Goal: Entertainment & Leisure: Consume media (video, audio)

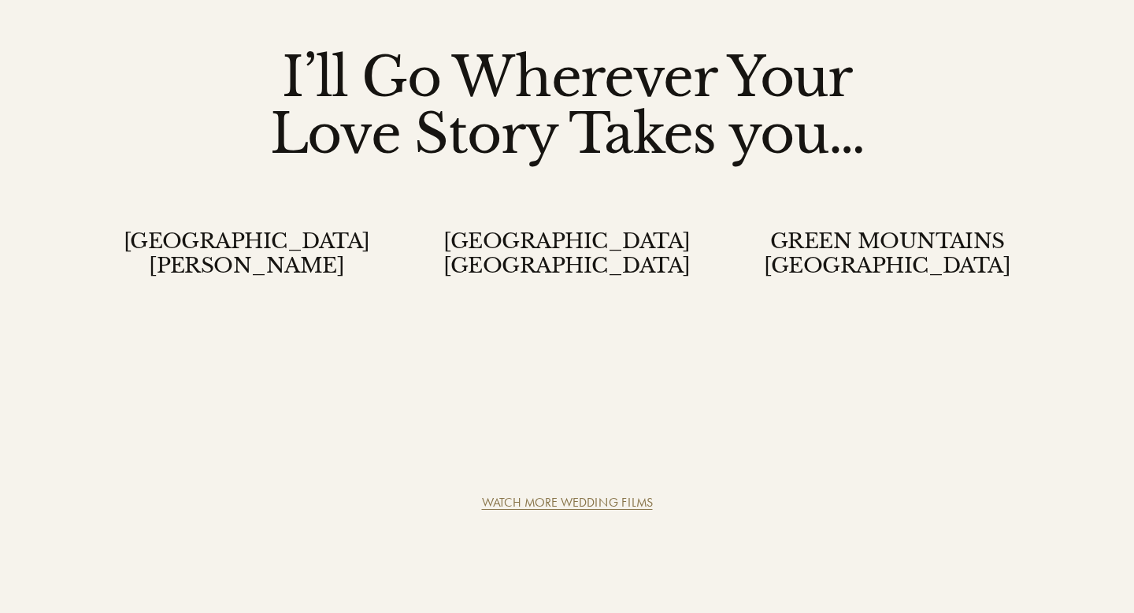
scroll to position [3900, 0]
click at [619, 496] on link "WATCH MORE WEDDING FILMS" at bounding box center [567, 503] width 171 height 15
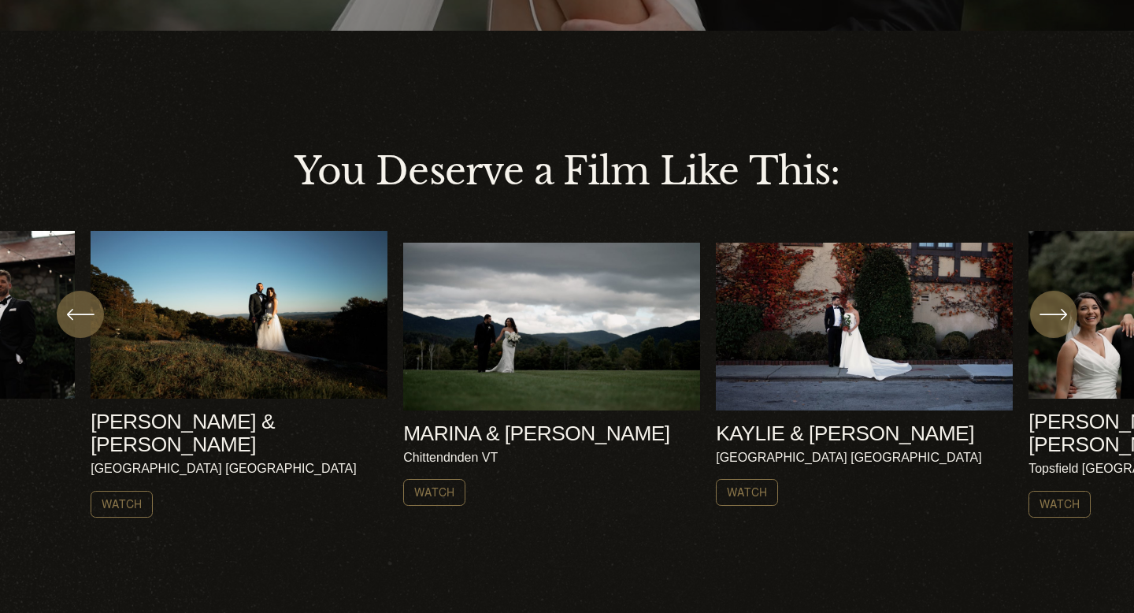
scroll to position [424, 0]
click at [1062, 303] on icon "\a \a \a Next\a \a" at bounding box center [1054, 315] width 28 height 28
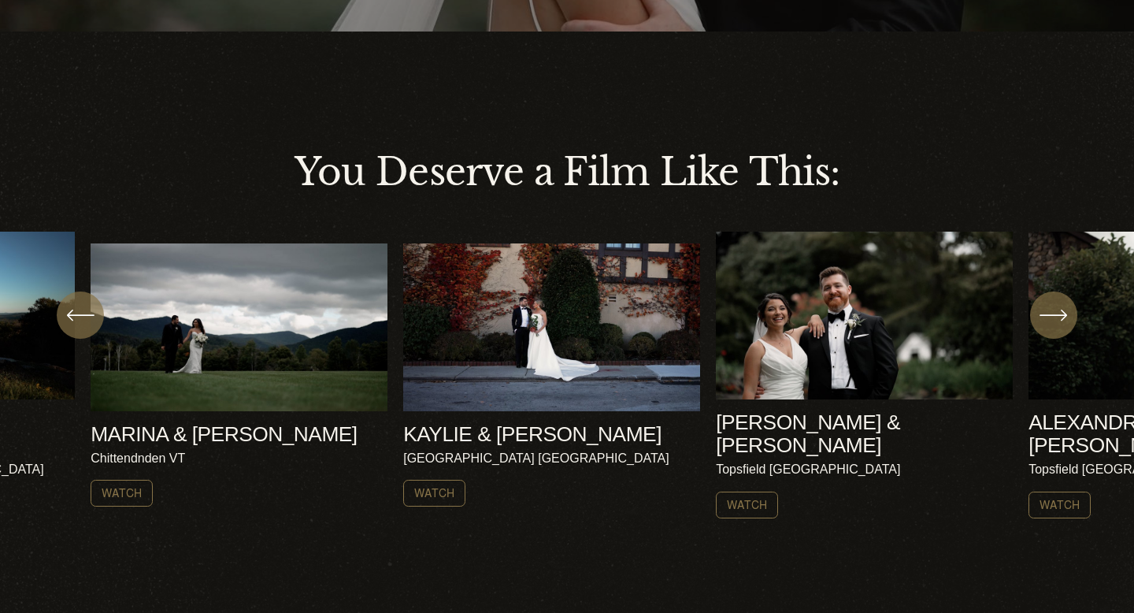
click at [1063, 303] on icon "\a \a \a Next\a \a" at bounding box center [1054, 315] width 28 height 28
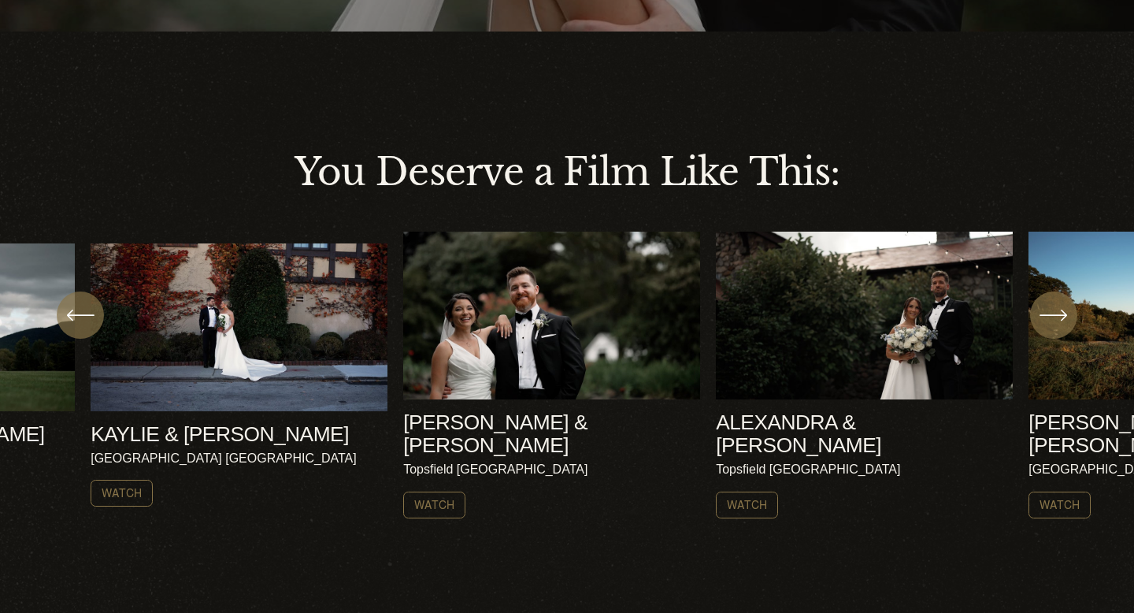
click at [1061, 307] on icon "\a \a \a Next\a \a" at bounding box center [1054, 315] width 28 height 28
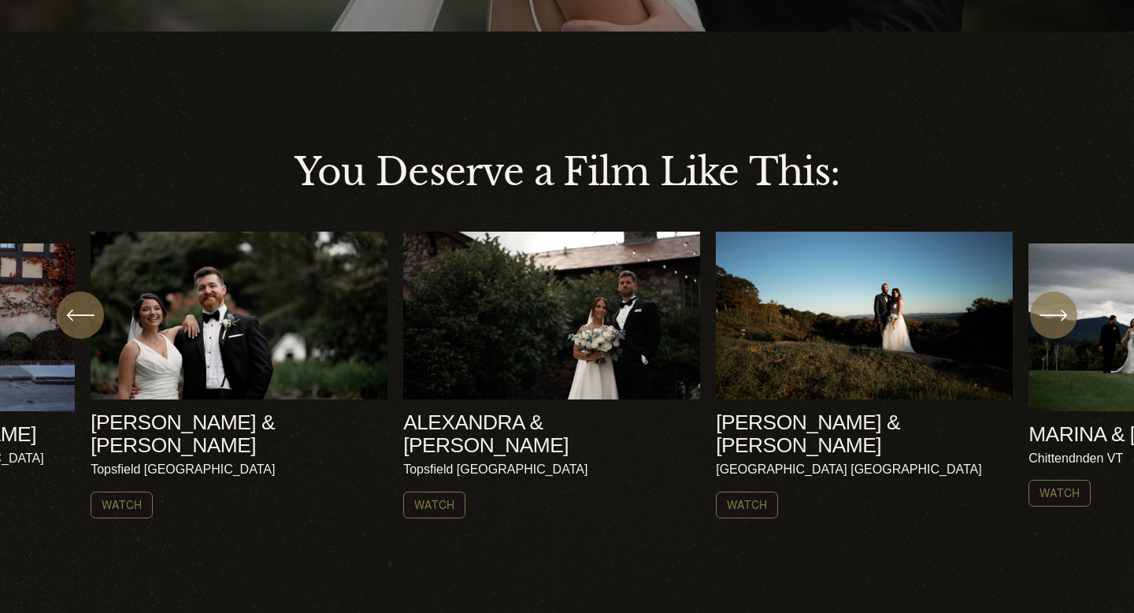
click at [1061, 309] on icon "\a \a \a Next\a \a" at bounding box center [1054, 315] width 28 height 28
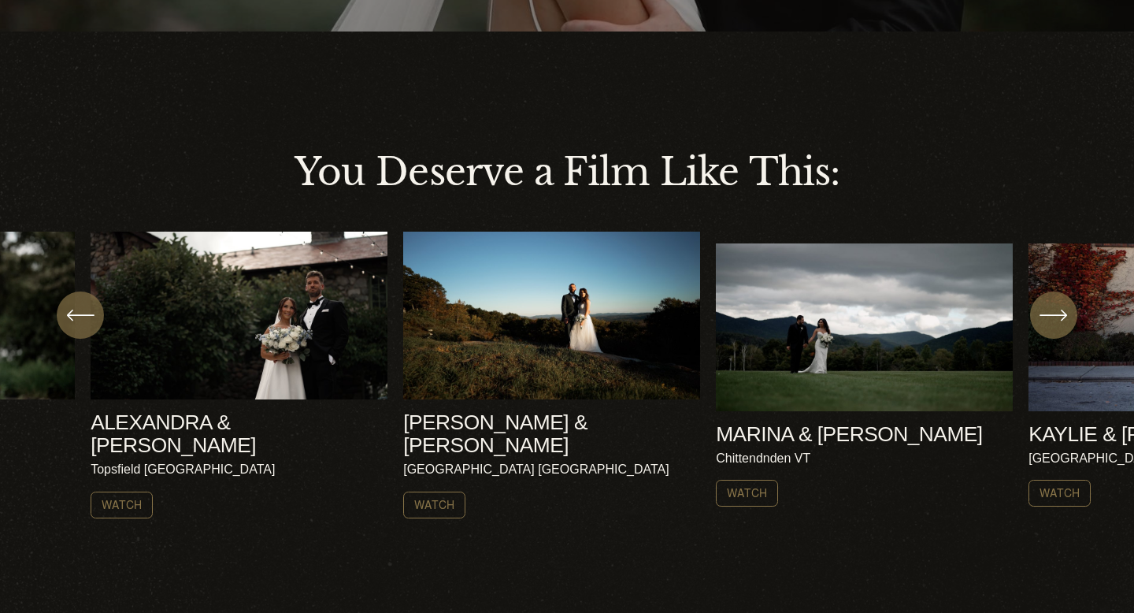
click at [1060, 309] on icon "\a \a \a Next\a \a" at bounding box center [1054, 315] width 28 height 28
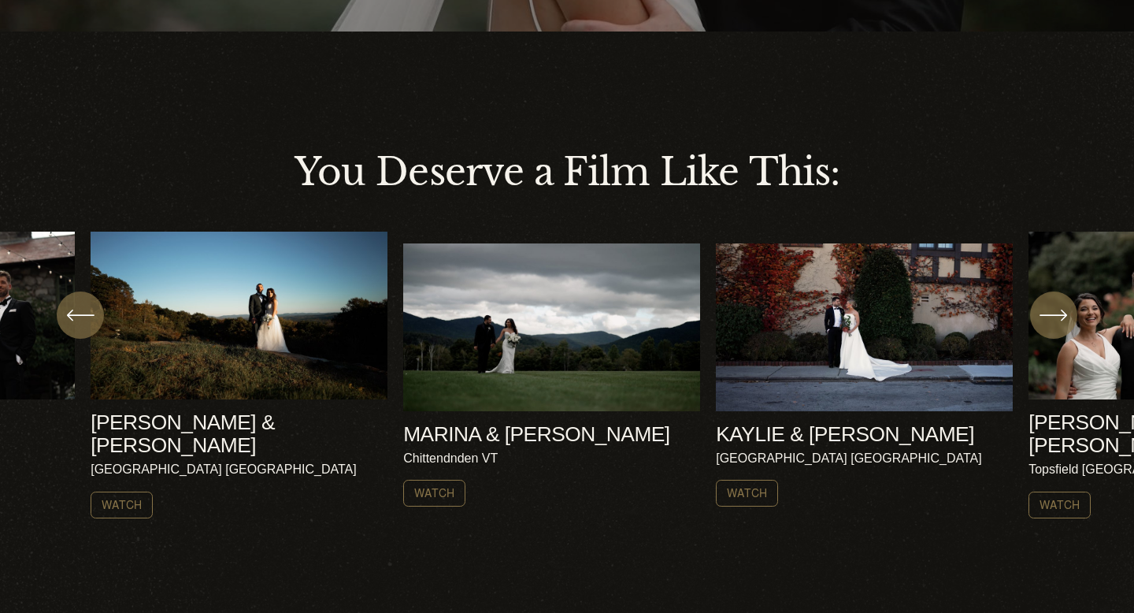
click at [1060, 310] on icon "\a \a \a Next\a \a" at bounding box center [1054, 315] width 28 height 28
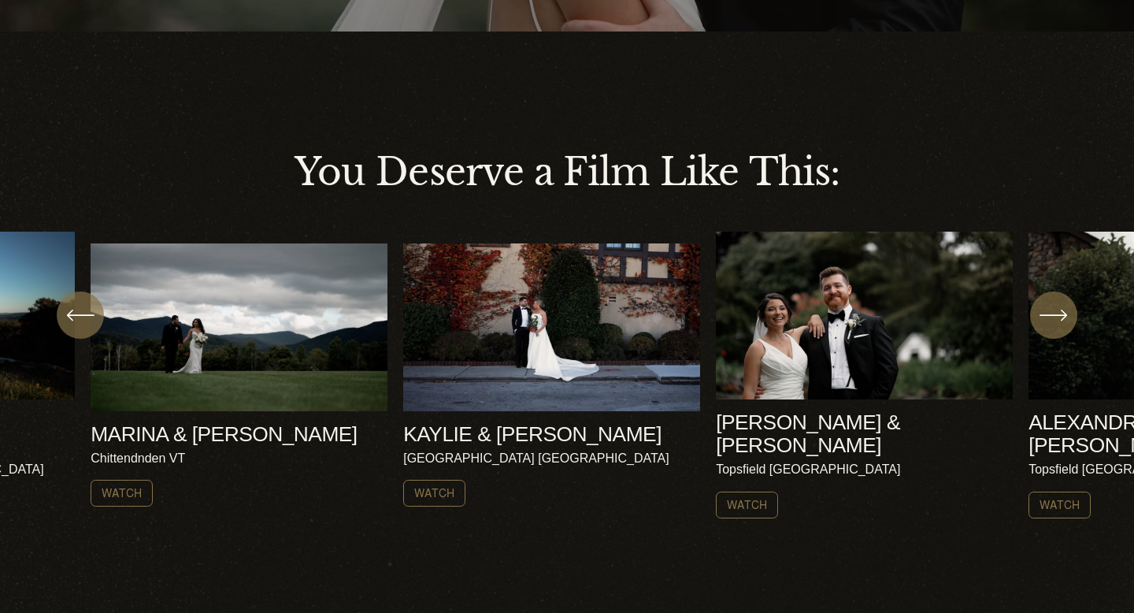
click at [1059, 311] on icon "\a \a \a Next\a \a" at bounding box center [1054, 315] width 28 height 28
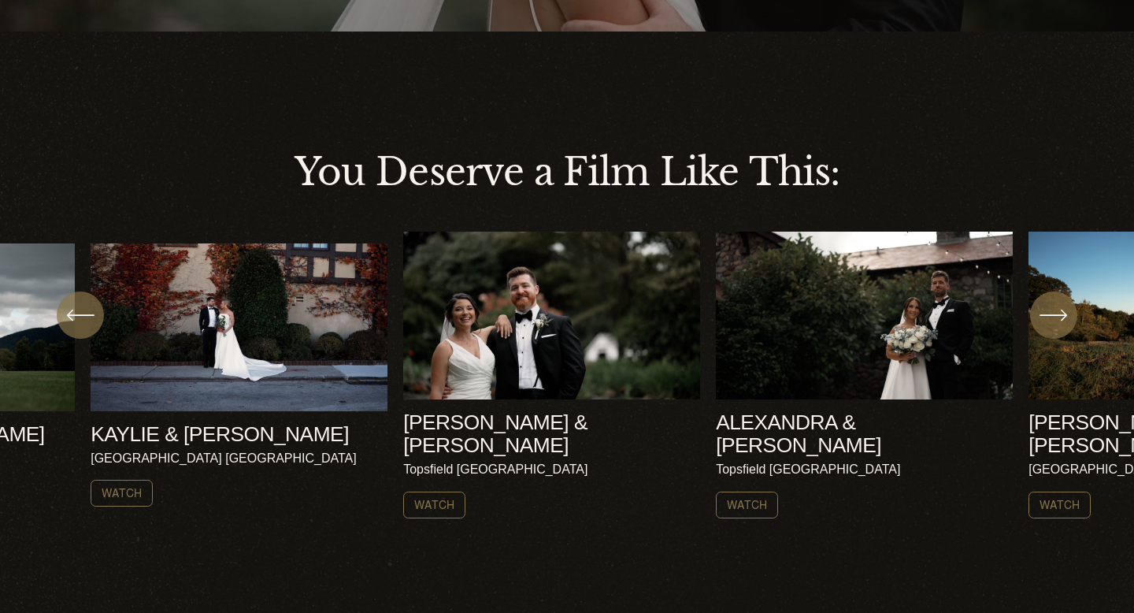
click at [1057, 313] on icon "\a \a \a Next\a \a" at bounding box center [1054, 315] width 28 height 28
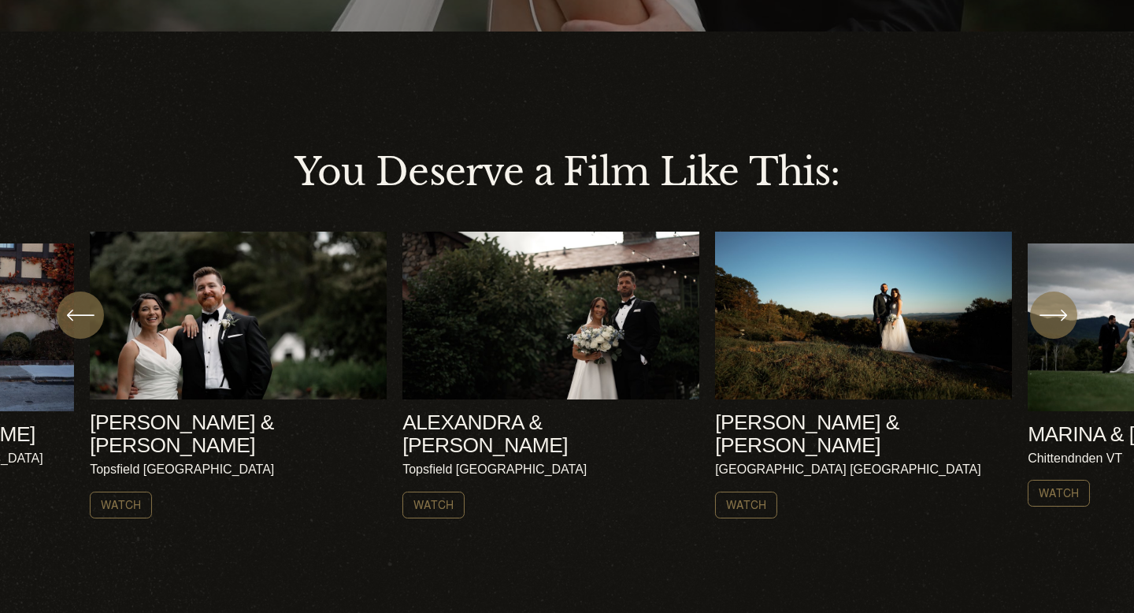
click at [670, 284] on ul "AMY & NICK Harrisville NH Watch" at bounding box center [567, 375] width 953 height 286
click at [440, 492] on link "Watch" at bounding box center [434, 505] width 62 height 27
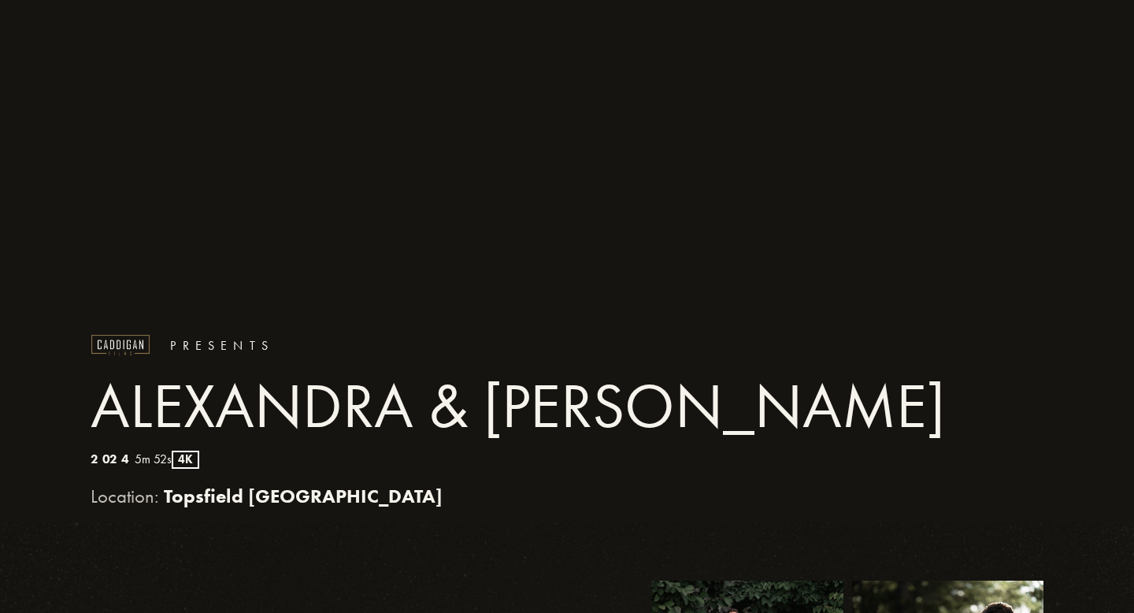
scroll to position [108, 0]
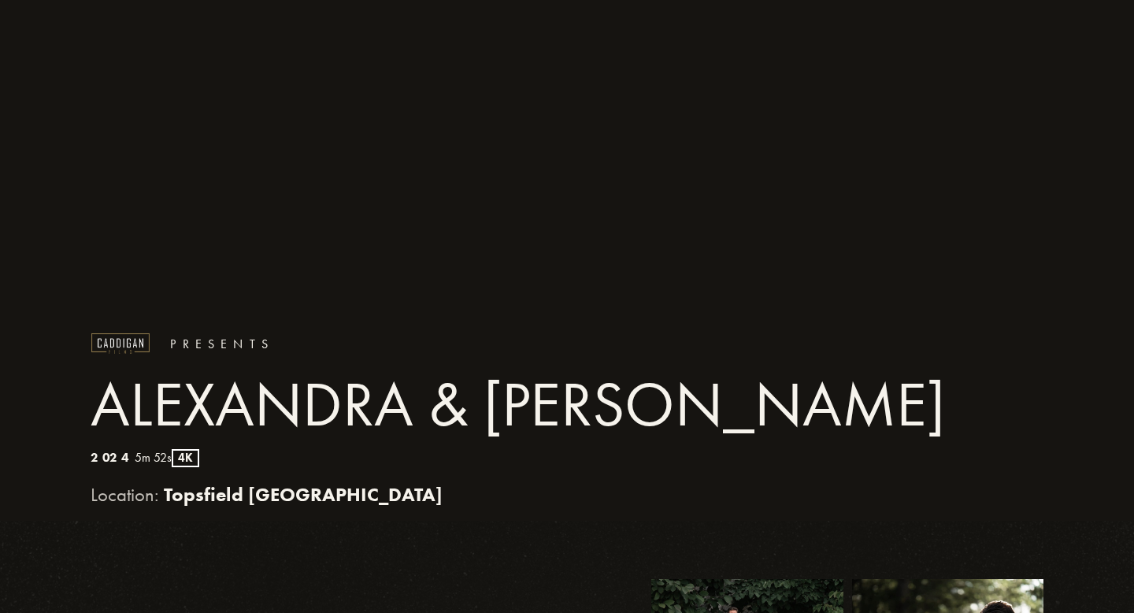
click at [973, 439] on div "P r e s e n t s [PERSON_NAME] & [PERSON_NAME] 2024 5m 52s 4K Location: [GEOGRAP…" at bounding box center [567, 264] width 1134 height 516
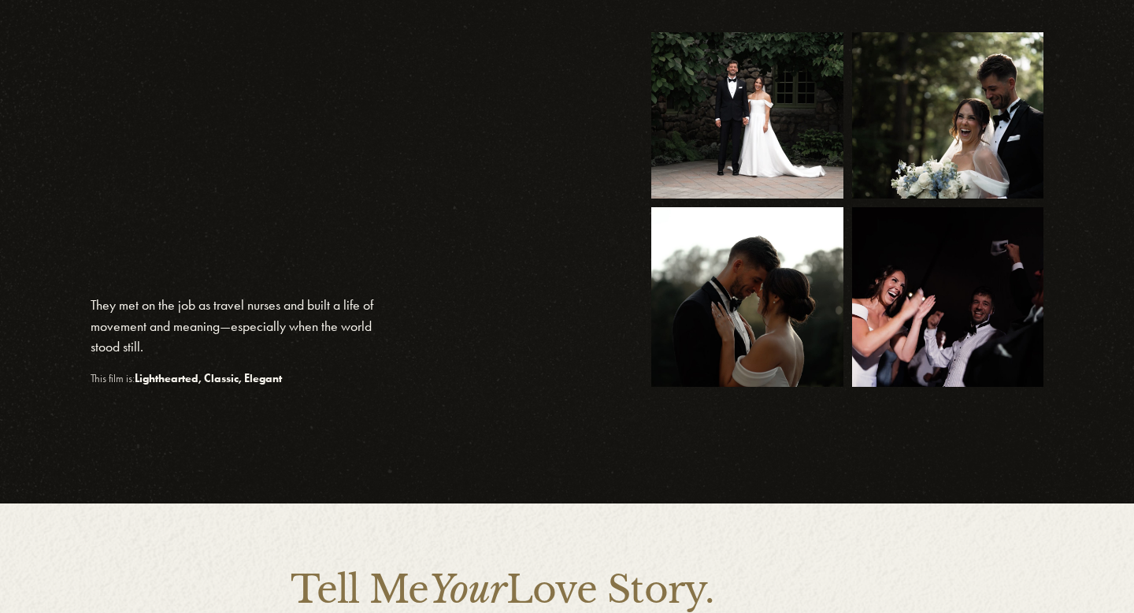
scroll to position [680, 0]
